Goal: Book appointment/travel/reservation

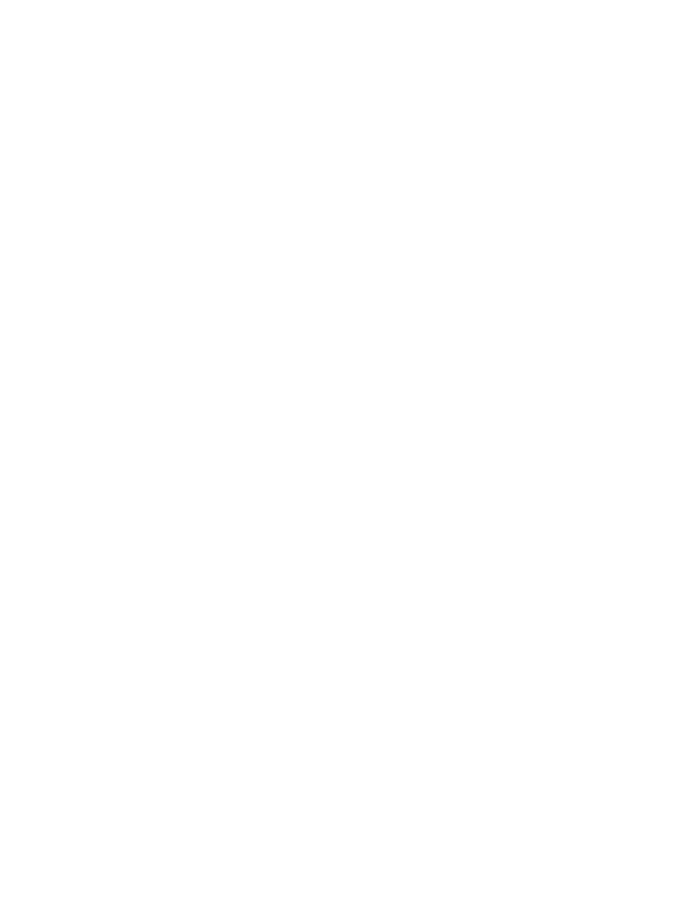
scroll to position [1553, 0]
click at [183, 634] on span "für Größere" at bounding box center [202, 640] width 60 height 12
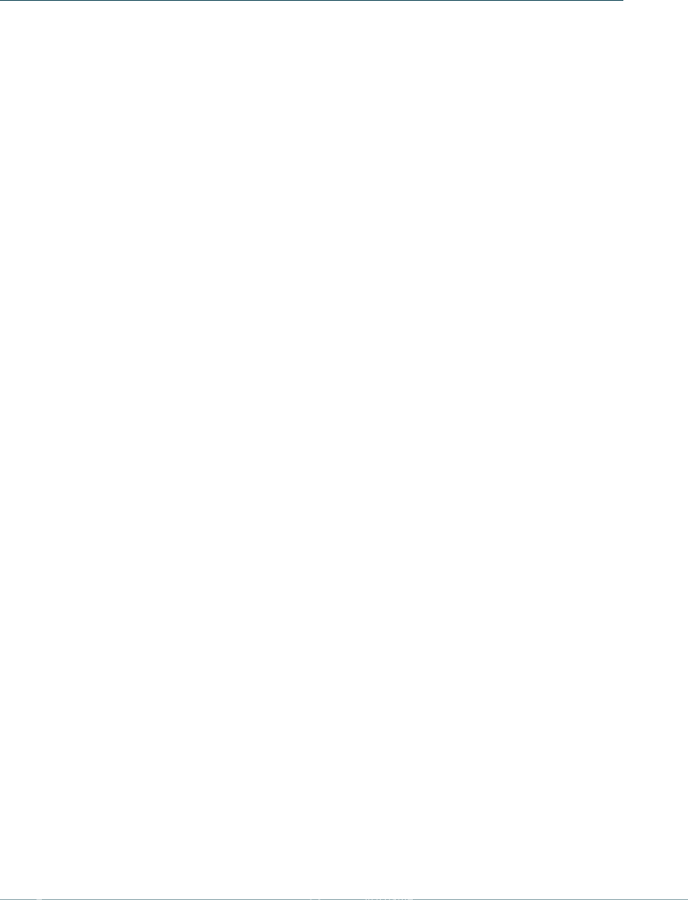
scroll to position [2574, 0]
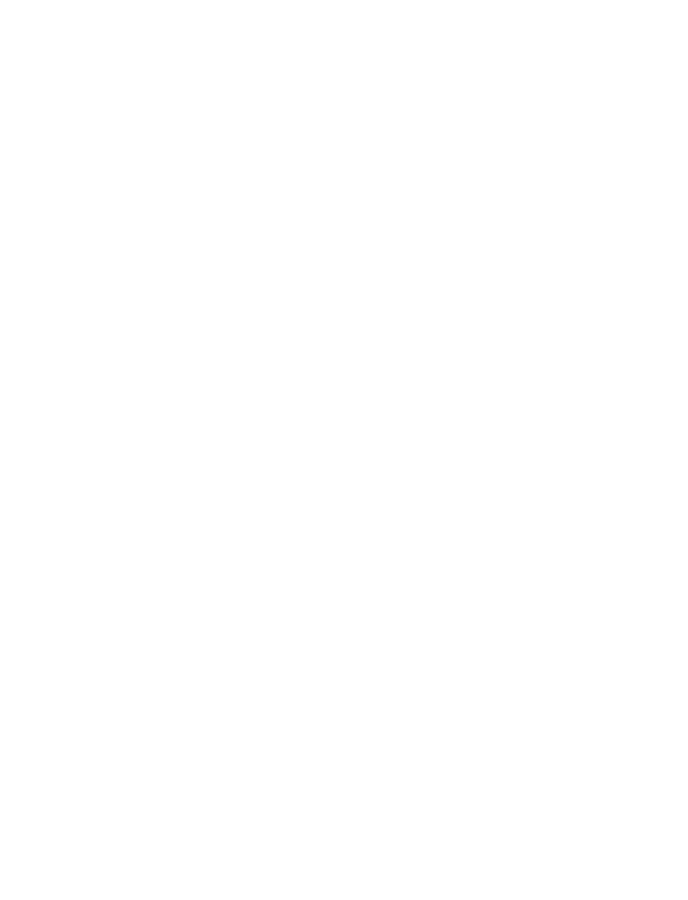
click at [278, 416] on span "Angebote" at bounding box center [264, 424] width 137 height 17
click at [91, 603] on span "Familienhotel finden" at bounding box center [106, 611] width 137 height 17
click at [625, 785] on icon at bounding box center [621, 774] width 21 height 21
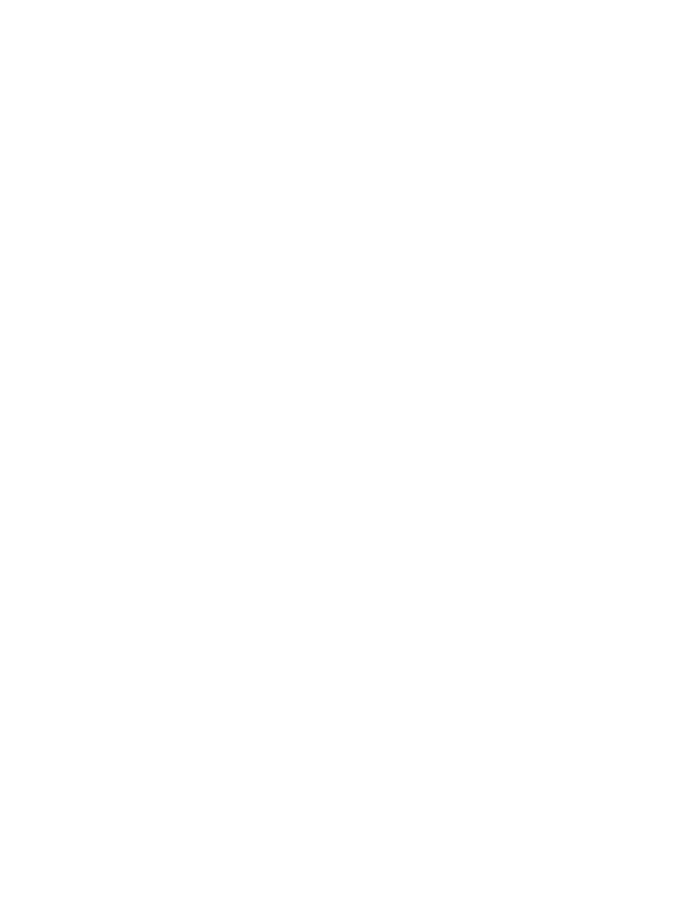
type input "********"
click at [565, 366] on div "suchen" at bounding box center [564, 383] width 138 height 34
click at [102, 276] on link "Urlaub mit Teenies" at bounding box center [108, 275] width 111 height 14
click at [211, 416] on link "Familienhotels [GEOGRAPHIC_DATA]" at bounding box center [316, 422] width 210 height 13
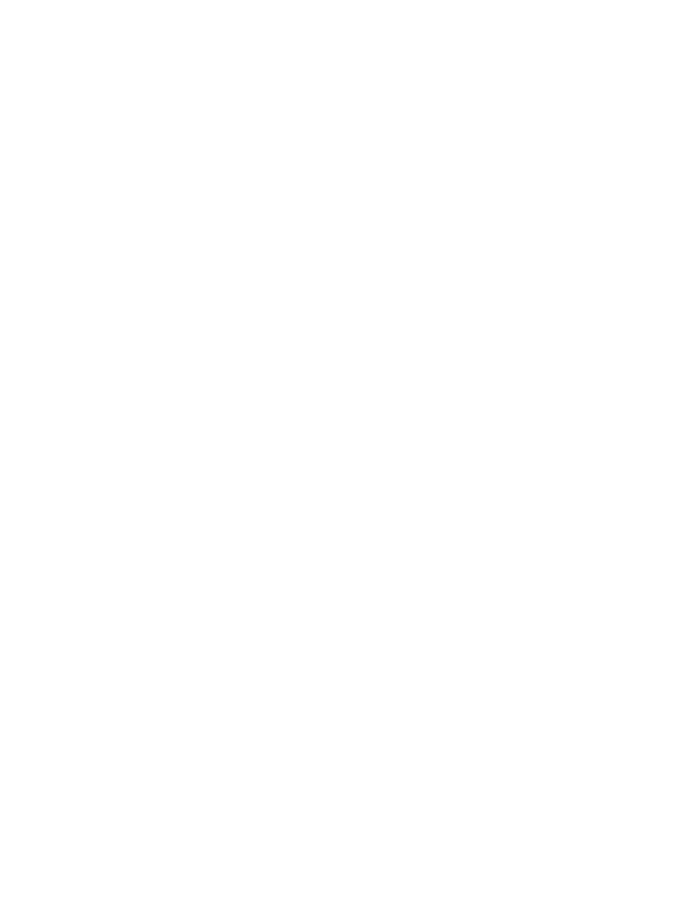
click at [129, 234] on link "Familienhotel finden" at bounding box center [106, 244] width 145 height 34
click at [376, 369] on div "Meine Wünsche" at bounding box center [350, 383] width 107 height 29
click at [318, 493] on div at bounding box center [310, 501] width 17 height 17
click at [586, 389] on input "Vorname" at bounding box center [493, 401] width 264 height 25
click at [650, 277] on icon at bounding box center [655, 291] width 36 height 29
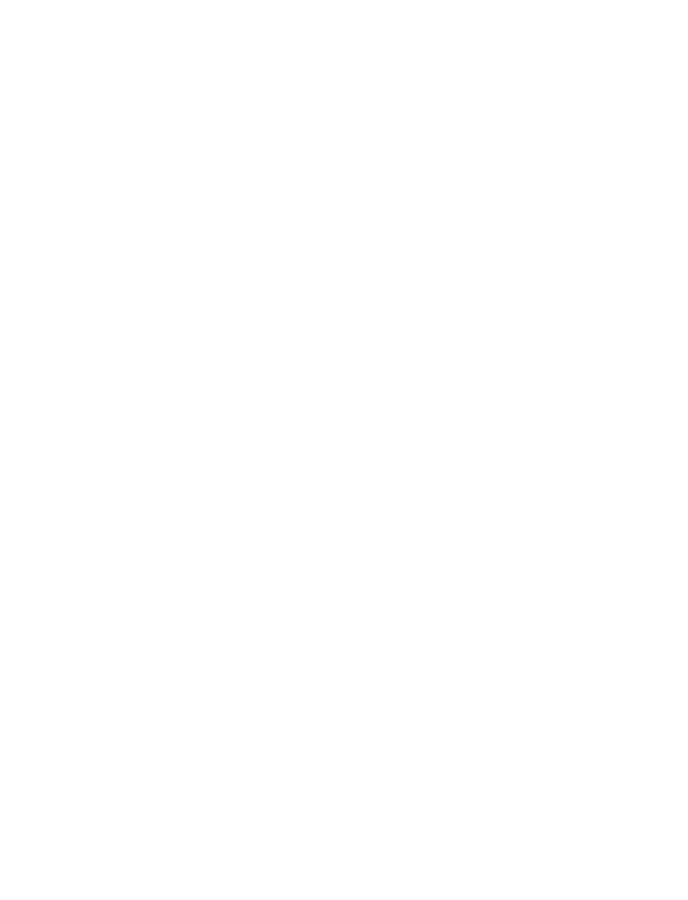
click at [286, 748] on div "übernehmen" at bounding box center [344, 765] width 487 height 34
